Goal: Task Accomplishment & Management: Manage account settings

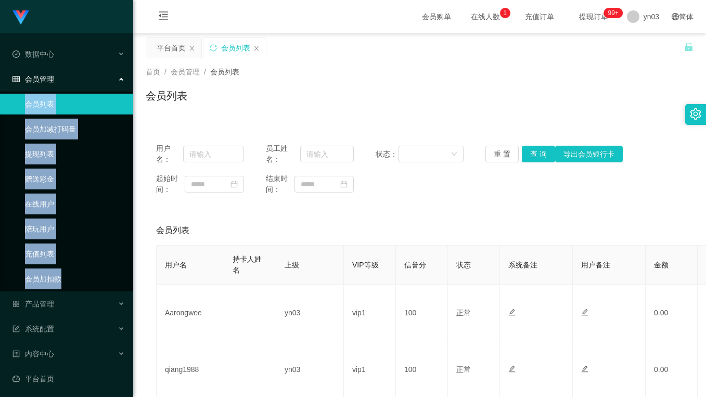
scroll to position [208, 0]
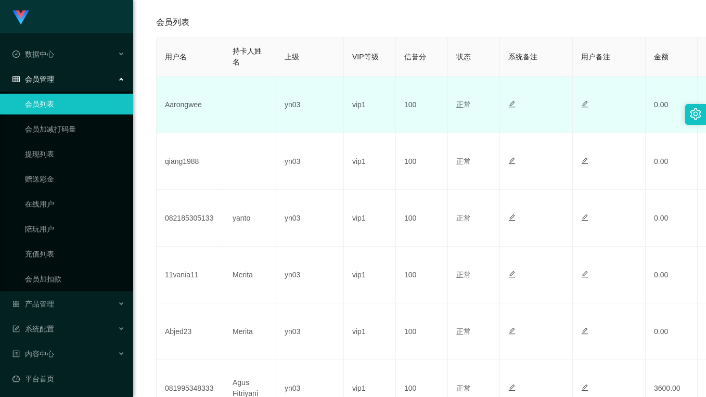
click at [187, 108] on td "Aarongwee" at bounding box center [191, 104] width 68 height 57
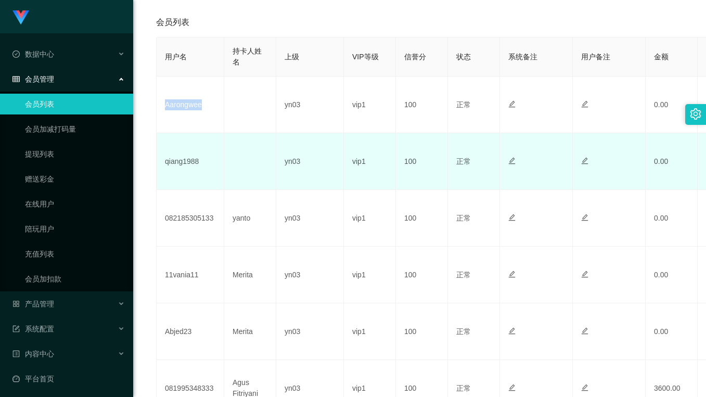
copy td "Aarongwee"
click at [188, 167] on td "qiang1988" at bounding box center [191, 161] width 68 height 57
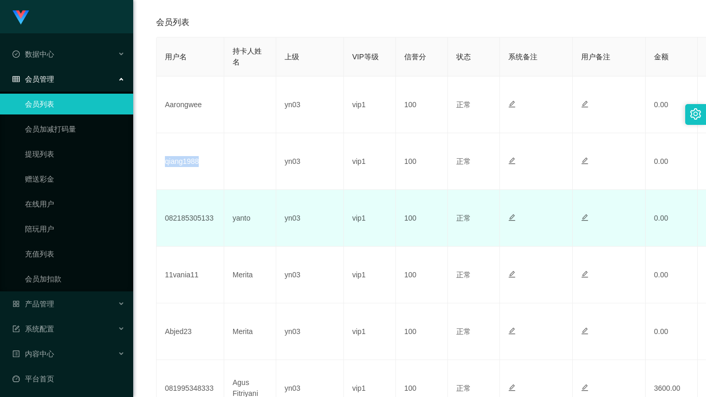
copy td "qiang1988"
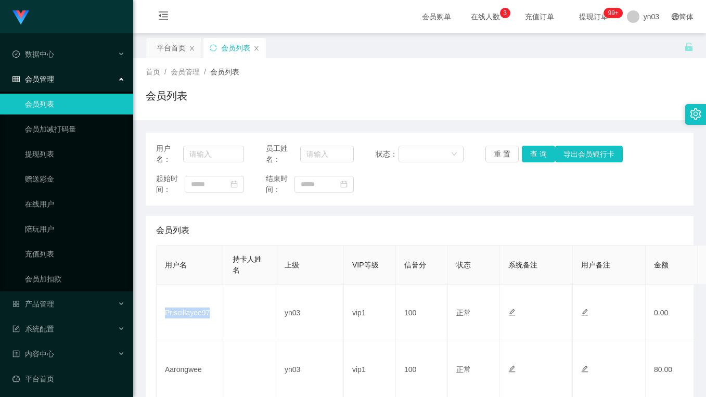
scroll to position [52, 0]
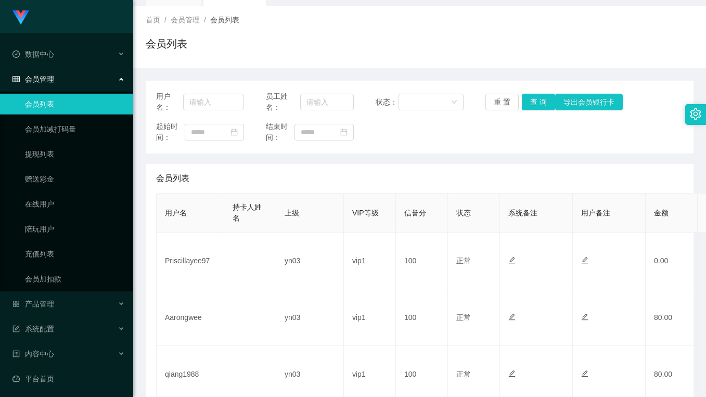
click at [332, 32] on div "首页 / 会员管理 / 会员列表 / 会员列表" at bounding box center [420, 37] width 548 height 45
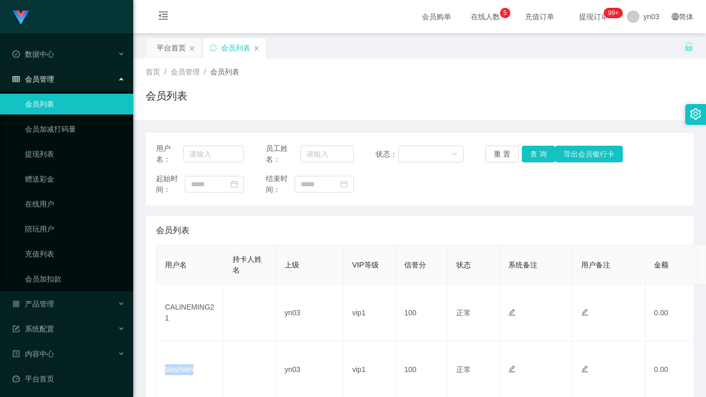
click at [187, 341] on td "MayNieh" at bounding box center [191, 369] width 68 height 57
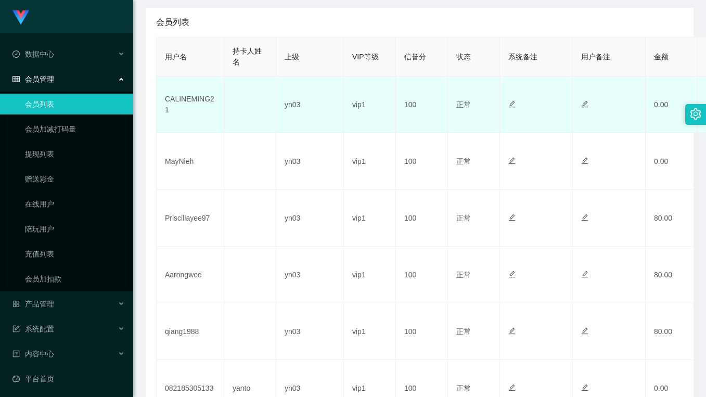
click at [180, 103] on td "CALINEMING21" at bounding box center [191, 104] width 68 height 57
copy td "CALINEMING21"
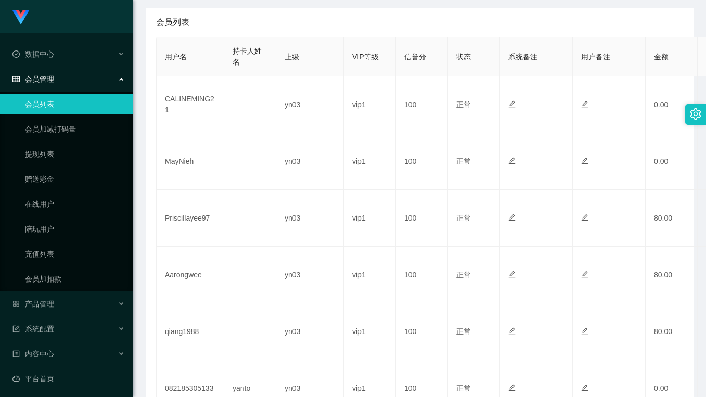
click at [276, 25] on div "会员列表" at bounding box center [419, 22] width 527 height 29
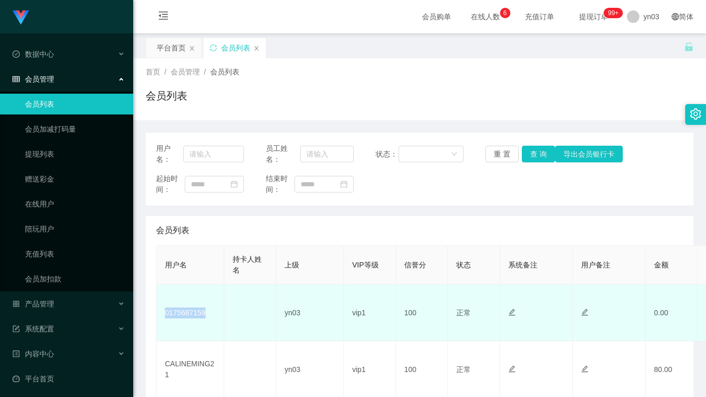
scroll to position [208, 0]
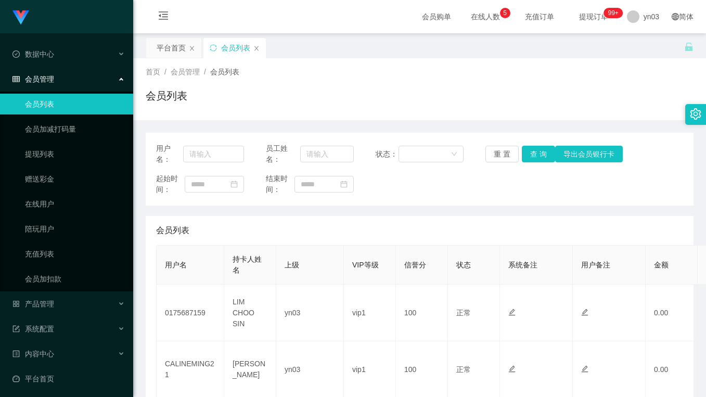
click at [314, 88] on div "会员列表" at bounding box center [420, 100] width 548 height 24
click at [343, 101] on div "会员列表" at bounding box center [420, 100] width 548 height 24
click at [330, 103] on div "会员列表" at bounding box center [420, 100] width 548 height 24
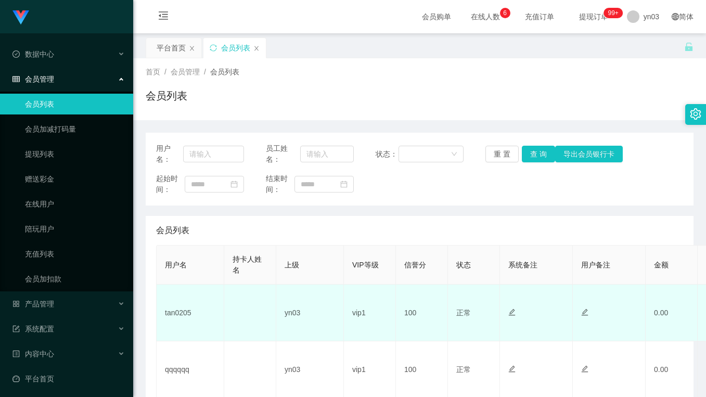
click at [180, 318] on td "tan0205" at bounding box center [191, 313] width 68 height 57
click at [180, 317] on td "tan0205" at bounding box center [191, 313] width 68 height 57
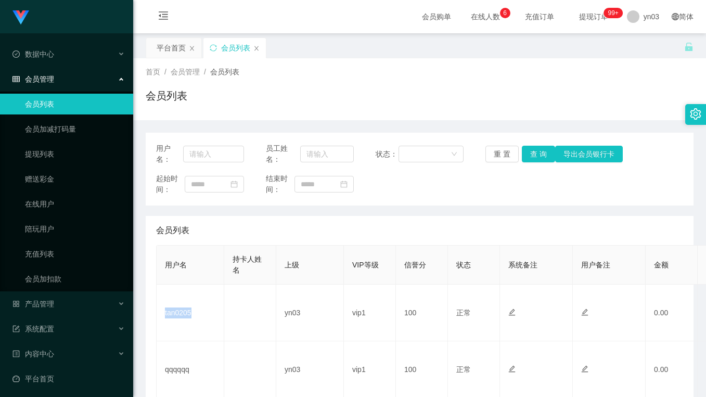
copy td "tan0205"
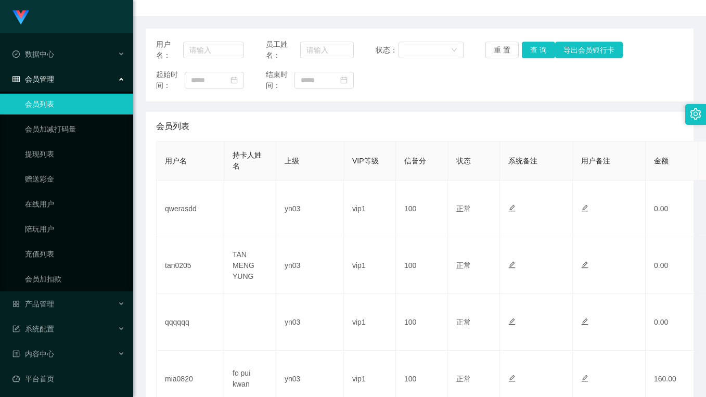
scroll to position [156, 0]
